Goal: Information Seeking & Learning: Learn about a topic

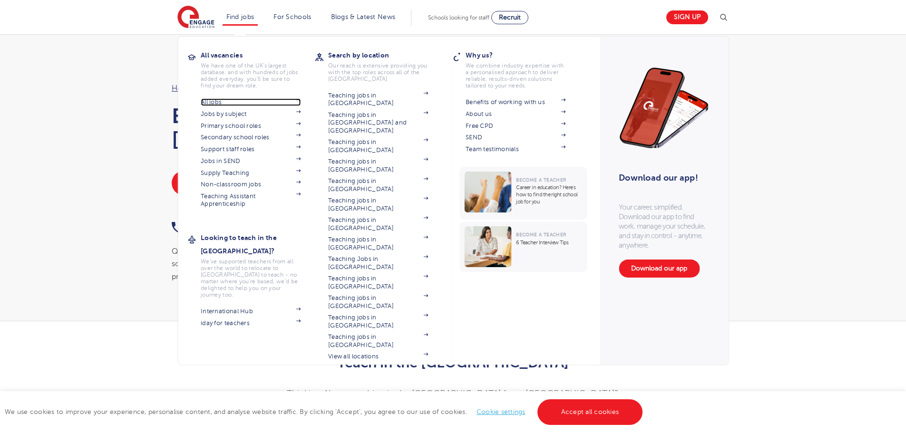
click at [217, 102] on link "All jobs" at bounding box center [251, 102] width 100 height 8
click at [244, 16] on link "Find jobs" at bounding box center [240, 16] width 28 height 7
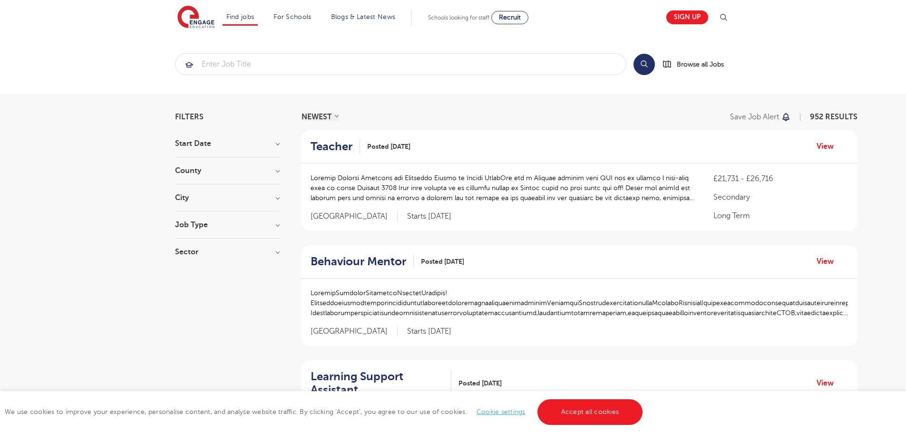
click at [214, 174] on h3 "County" at bounding box center [227, 171] width 105 height 8
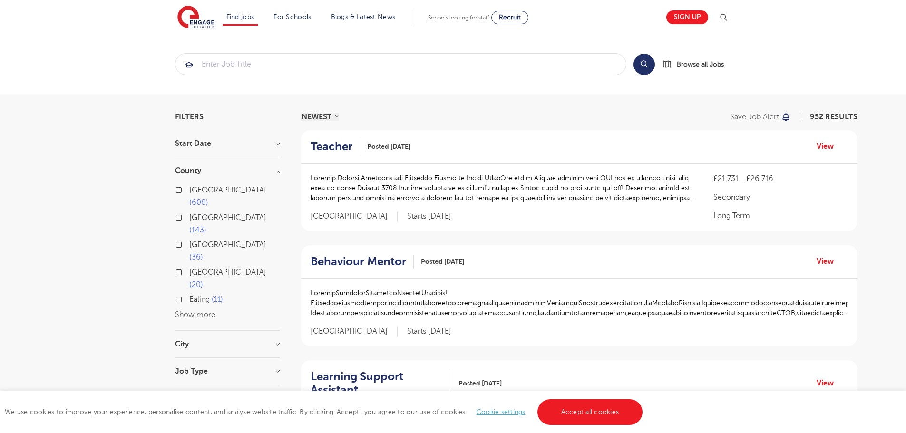
click at [207, 311] on button "Show more" at bounding box center [195, 315] width 40 height 9
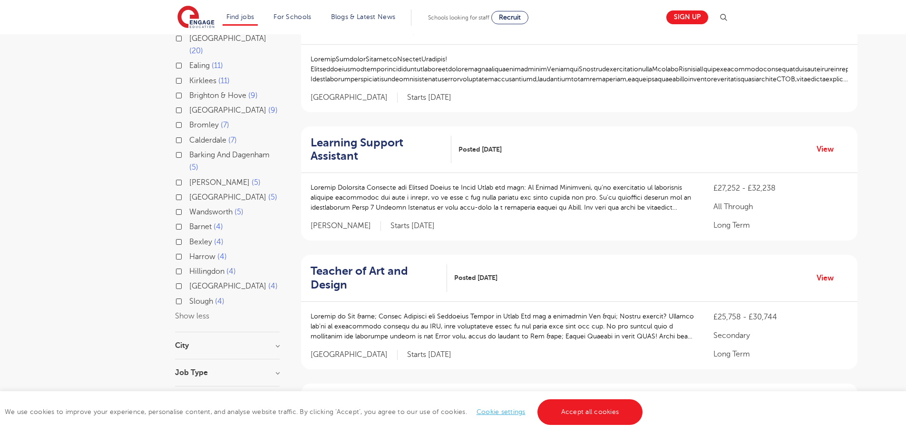
scroll to position [238, 0]
